Goal: Task Accomplishment & Management: Complete application form

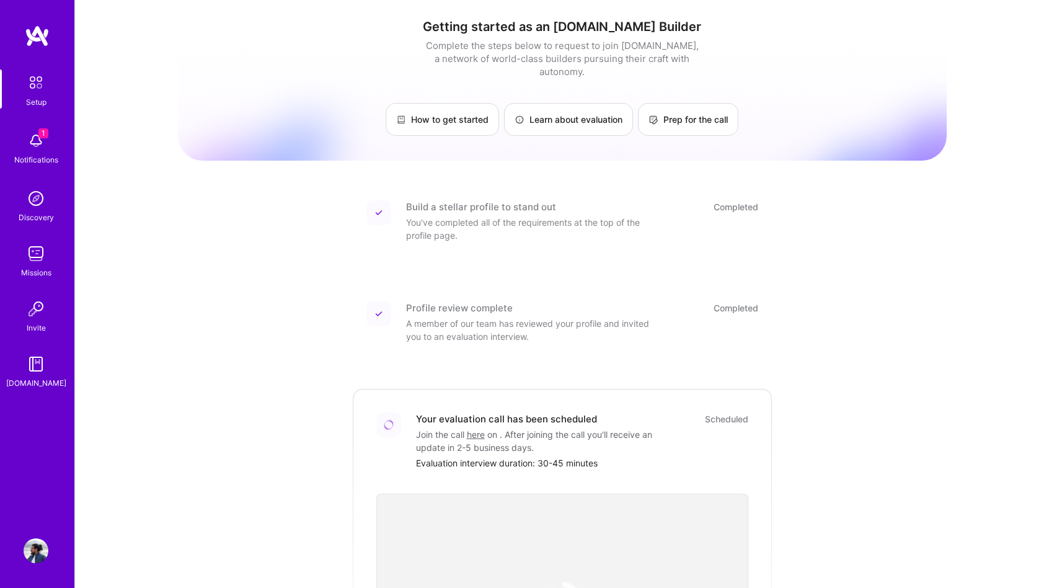
click at [35, 148] on img at bounding box center [36, 140] width 25 height 25
click at [926, 427] on div "1 Setup 1 Notifications Discovery Missions Invite [DOMAIN_NAME] Profile Close M…" at bounding box center [524, 440] width 1049 height 880
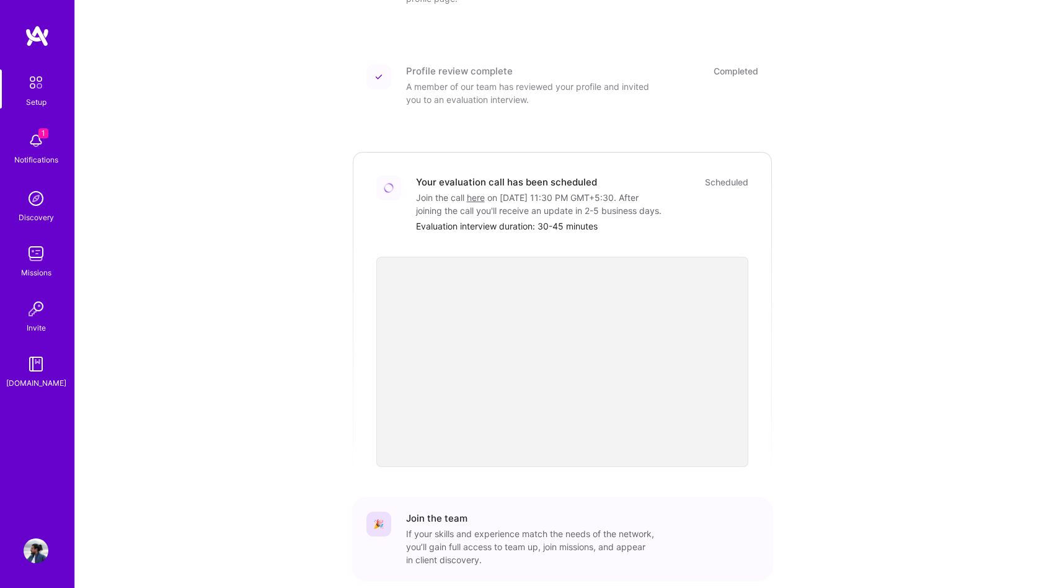
scroll to position [298, 0]
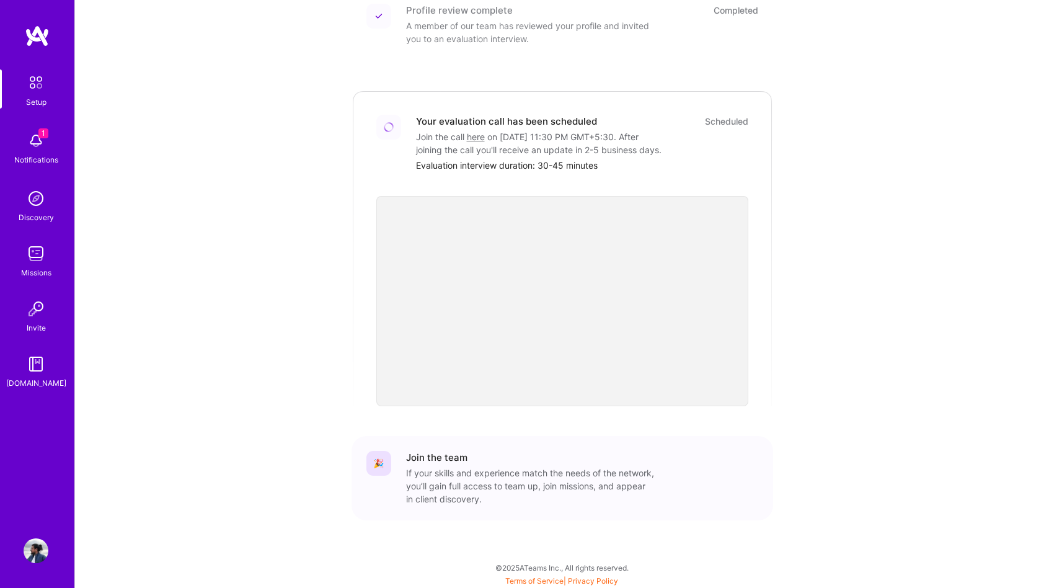
click at [524, 447] on div "🎉 Join the team If your skills and experience match the needs of the network, y…" at bounding box center [562, 478] width 422 height 84
drag, startPoint x: 422, startPoint y: 156, endPoint x: 554, endPoint y: 159, distance: 132.1
click at [554, 159] on div "Your evaluation call has been scheduled Scheduled Join the call here on [DATE] …" at bounding box center [582, 143] width 332 height 57
click at [617, 139] on div "Join the call here on [DATE] 11:30 PM GMT+5:30 . After joining the call you'll …" at bounding box center [540, 143] width 248 height 26
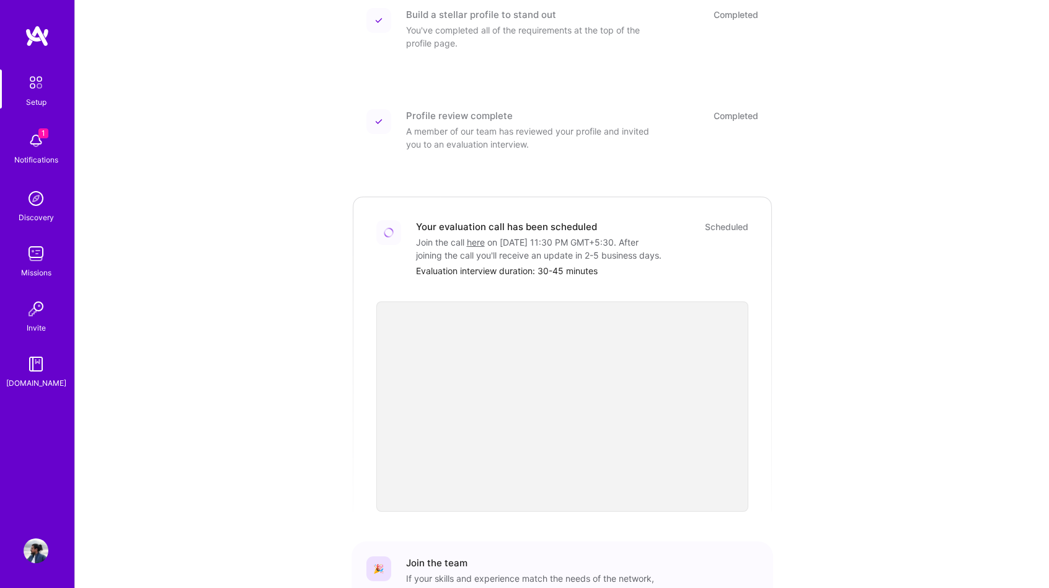
scroll to position [174, 0]
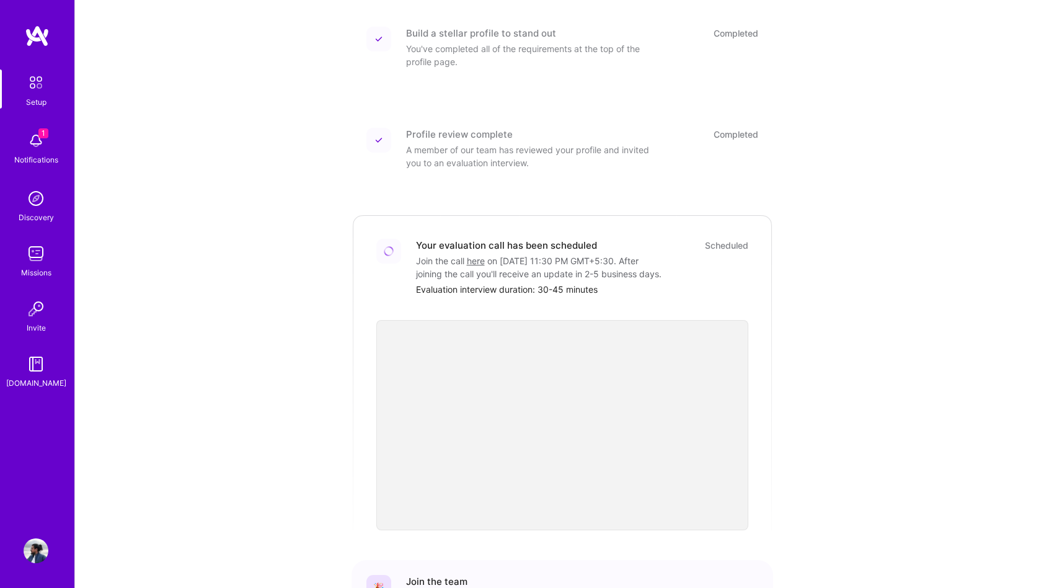
click at [144, 143] on div "Getting started as an [DOMAIN_NAME] Builder Complete the steps below to request…" at bounding box center [562, 269] width 974 height 886
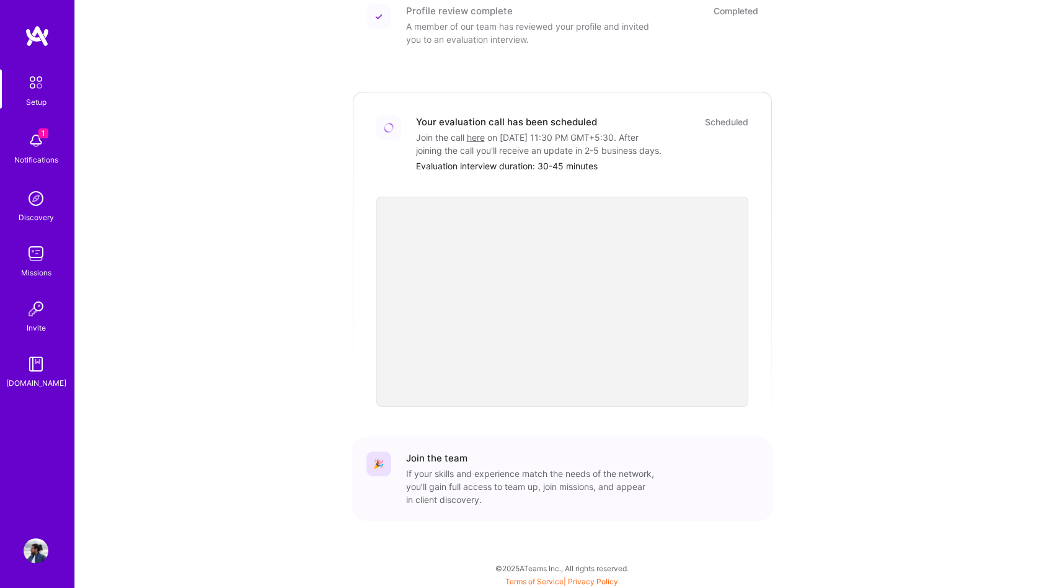
scroll to position [298, 0]
click at [27, 218] on div "Discovery" at bounding box center [36, 217] width 35 height 13
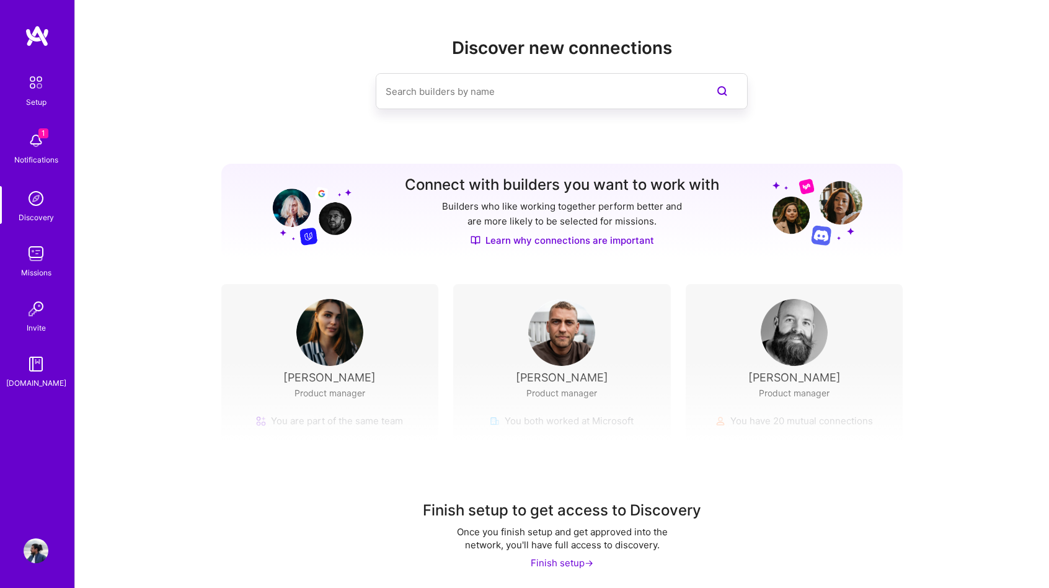
scroll to position [4, 0]
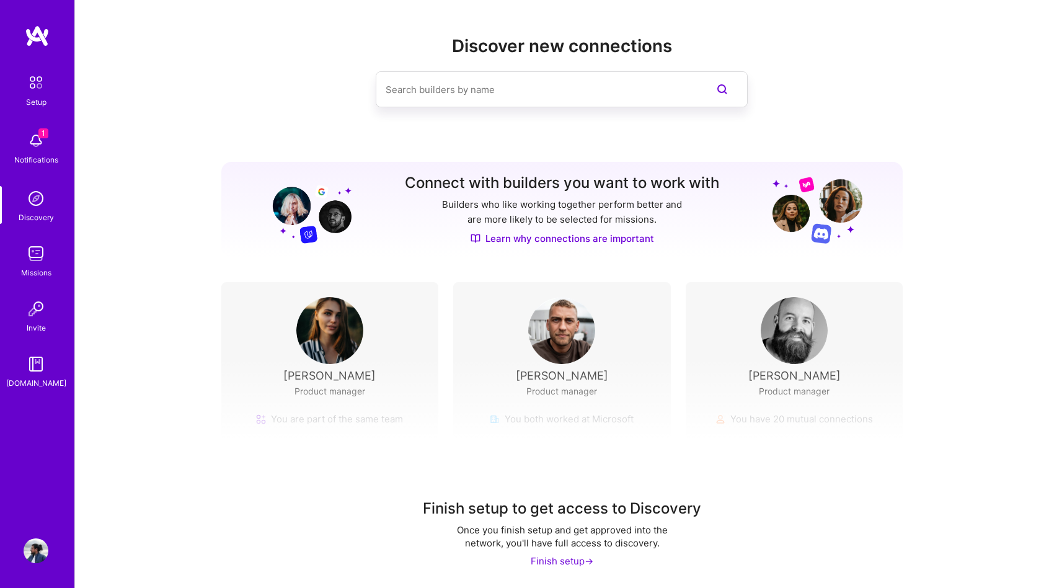
click at [43, 249] on img at bounding box center [36, 253] width 25 height 25
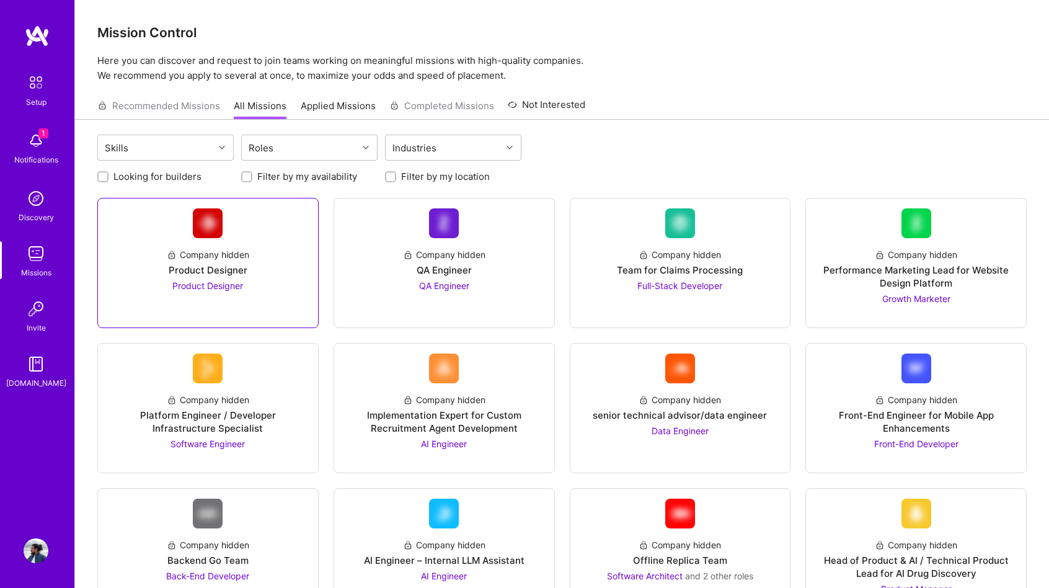
click at [255, 208] on link "Company hidden Product Designer Product Designer" at bounding box center [208, 262] width 200 height 109
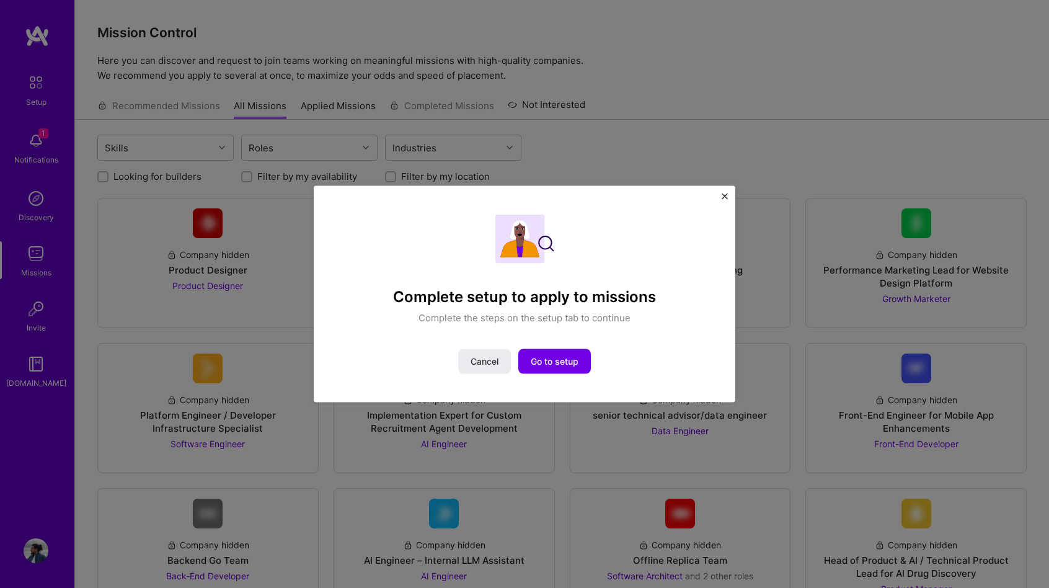
click at [719, 195] on div "Complete setup to apply to missions Complete the steps on the setup tab to cont…" at bounding box center [525, 294] width 422 height 216
click at [730, 195] on div "Complete setup to apply to missions Complete the steps on the setup tab to cont…" at bounding box center [525, 294] width 422 height 216
click at [728, 198] on div "Complete setup to apply to missions Complete the steps on the setup tab to cont…" at bounding box center [525, 294] width 422 height 216
click at [727, 197] on img "Close" at bounding box center [725, 196] width 6 height 6
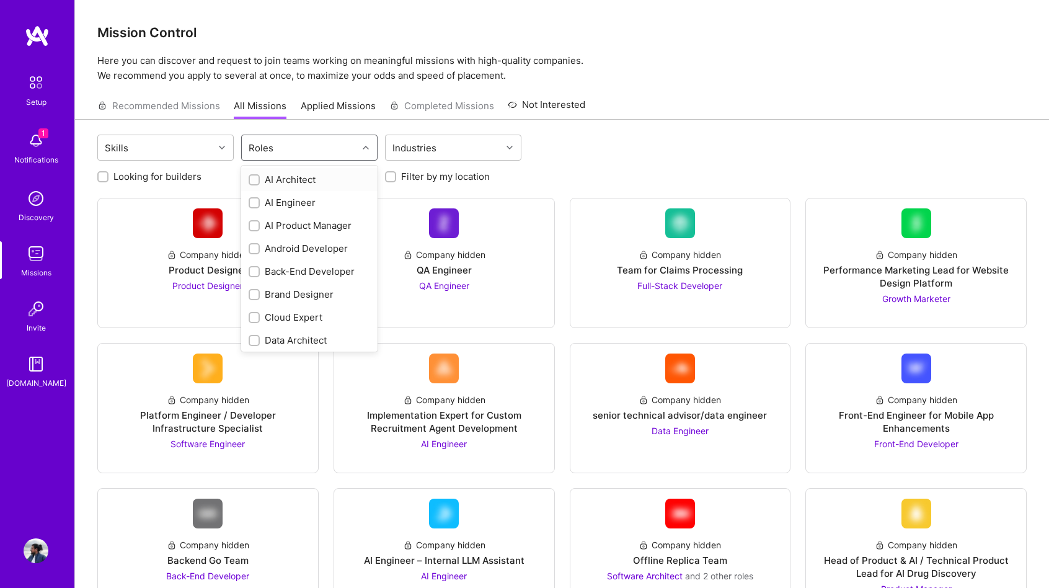
click at [289, 135] on div "Roles" at bounding box center [300, 147] width 116 height 25
click at [307, 183] on div "Product Designer" at bounding box center [310, 181] width 122 height 13
checkbox input "true"
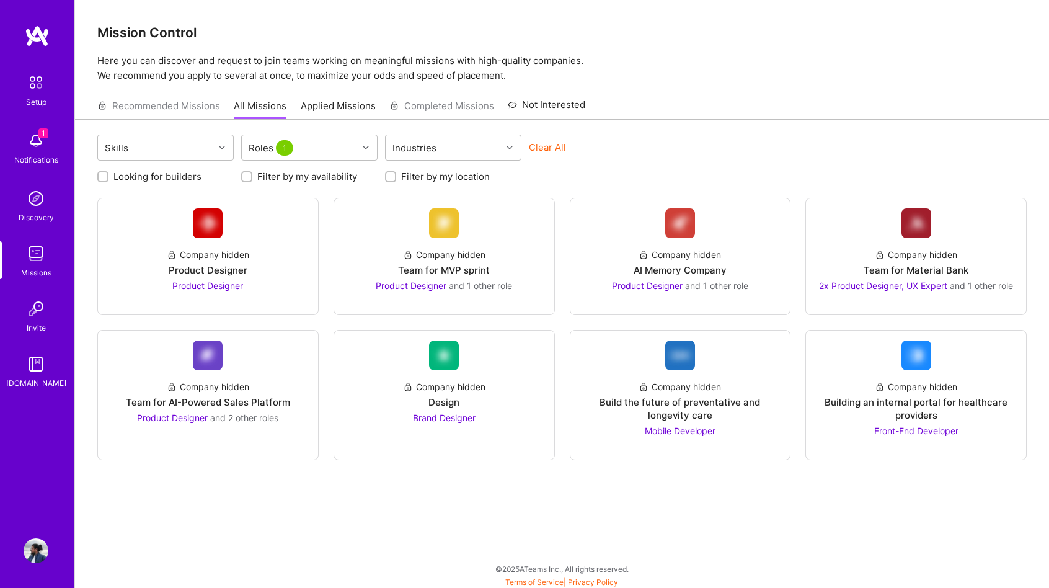
click at [692, 119] on div "Recommended Missions All Missions Applied Missions Completed Missions Not Inter…" at bounding box center [562, 105] width 974 height 27
